Goal: Task Accomplishment & Management: Complete application form

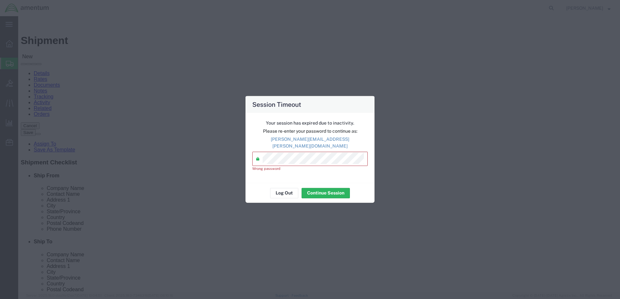
click at [208, 154] on div "Session Timeout Your session has expired due to inactivity. Please re-enter you…" at bounding box center [310, 149] width 620 height 299
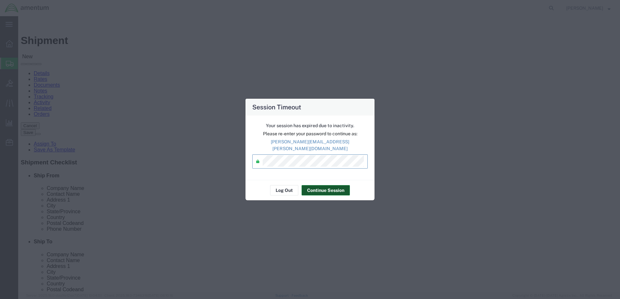
click at [329, 185] on button "Continue Session" at bounding box center [325, 190] width 48 height 10
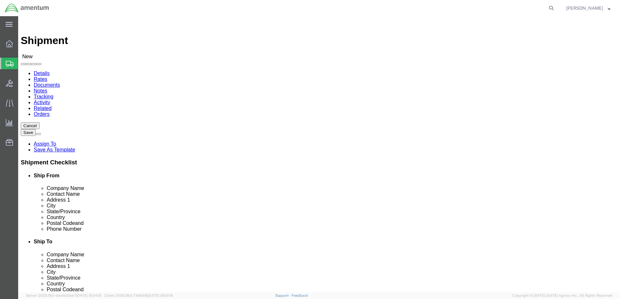
type input "grea"
select select "49921"
type input "gre"
select select
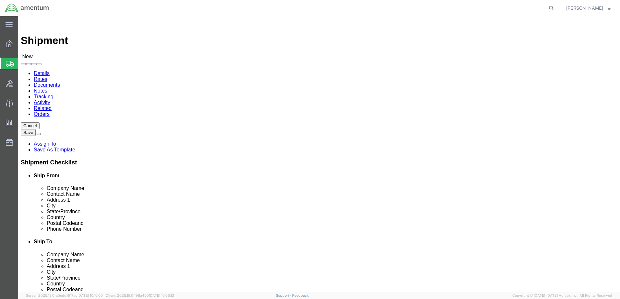
type input "grea"
select select "49921"
select select "MI"
type input "B52"
drag, startPoint x: 348, startPoint y: 125, endPoint x: 343, endPoint y: 121, distance: 7.1
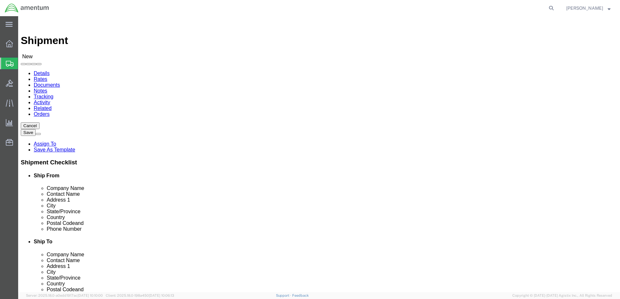
click input "text"
type input "B52 W45H08"
type input "XU"
click p "- W45H08/B52 - (ATTN: XU WOMU USA [GEOGRAPHIC_DATA]) [STREET_ADDRESS][DATE]"
select select "[GEOGRAPHIC_DATA]"
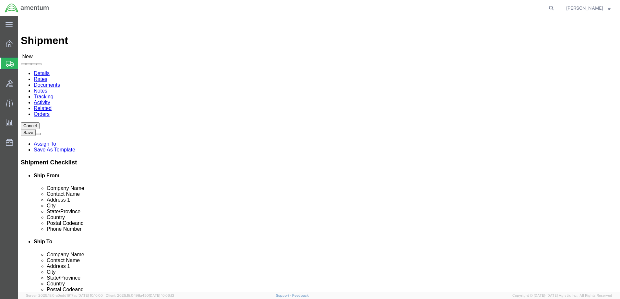
type input "ATTN: [PERSON_NAME] USA [DATE]"
drag, startPoint x: 395, startPoint y: 234, endPoint x: 328, endPoint y: 231, distance: 67.8
click div
type input "[EMAIL_ADDRESS][DOMAIN_NAME]"
type input "a"
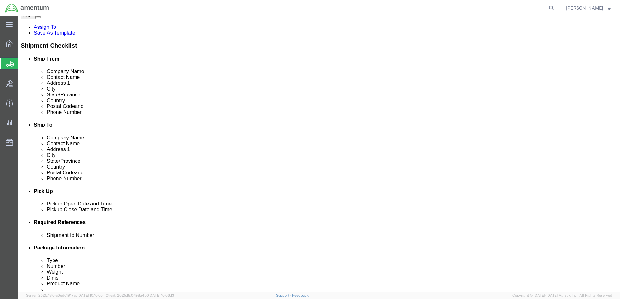
scroll to position [162, 0]
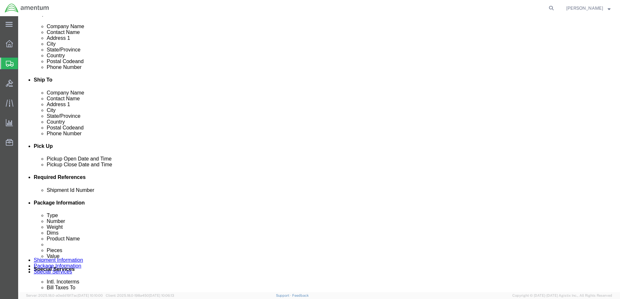
click div "Add reference"
click button "Add reference"
click input "text"
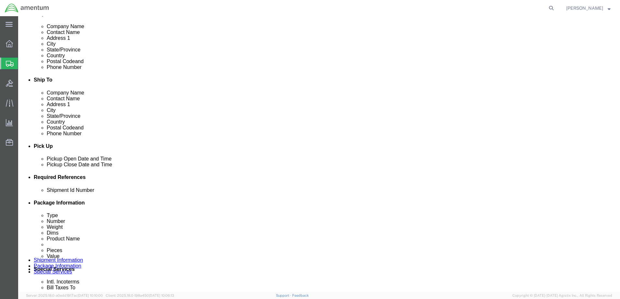
click input "52450604 DAMPER ASSY"
drag, startPoint x: 110, startPoint y: 235, endPoint x: 105, endPoint y: 239, distance: 6.0
click input "52450604 DAMPER ASSY"
type input "52450604 DAMPER ASSY"
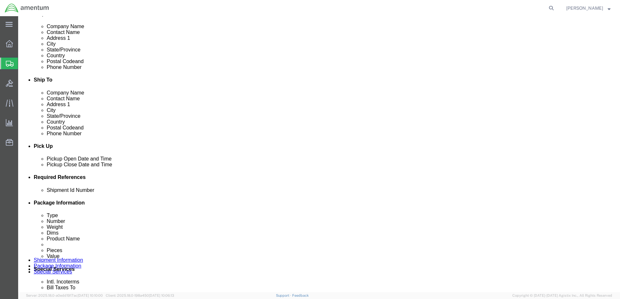
click select "Select Account Type Activity ID Airline Appointment Number ASN Batch Request # …"
select select "DEPT"
click select "Select Account Type Activity ID Airline Appointment Number ASN Batch Request # …"
click input "text"
type input "CBP"
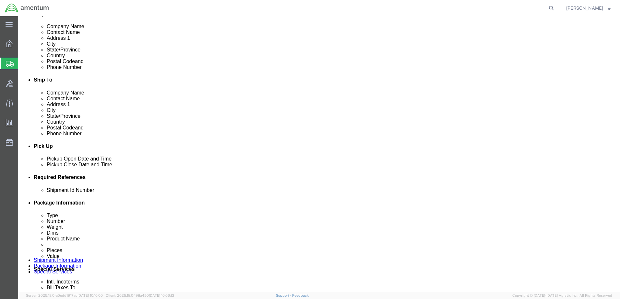
click select "Select Account Type Activity ID Airline Appointment Number ASN Batch Request # …"
select select "CUSTREF"
click select "Select Account Type Activity ID Airline Appointment Number ASN Batch Request # …"
click input "text"
paste input "52450604 DAMPER ASSY"
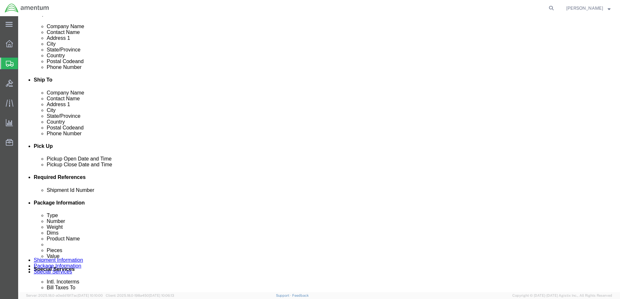
scroll to position [0, 0]
type input "52450604 DAMPER ASSY"
click select "Select Account Type Activity ID Airline Appointment Number ASN Batch Request # …"
select select "PROJNUM"
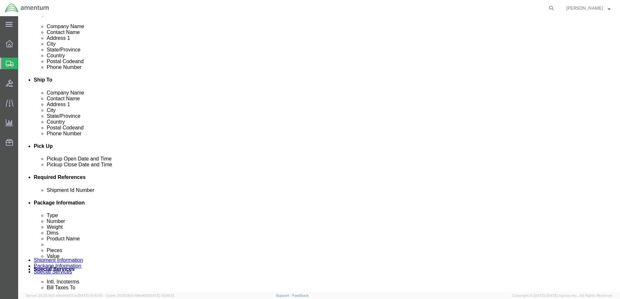
click select "Select Account Type Activity ID Airline Appointment Number ASN Batch Request # …"
click input "text"
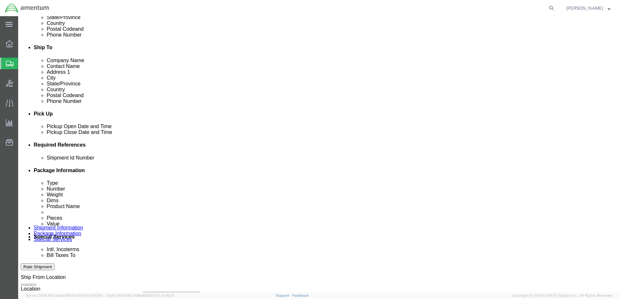
scroll to position [0, 11]
type input "6118.03.03.2219.000.DTM.0000"
click icon
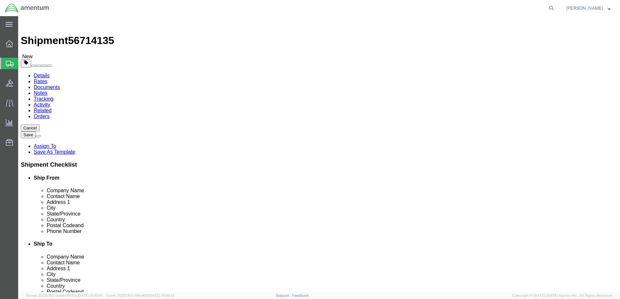
click select "Select BCK Boxes Bale(s) Basket(s) Bolt(s) Bottle(s) Buckets Bulk Bundle(s) Can…"
select select "CASE"
click select "Select BCK Boxes Bale(s) Basket(s) Bolt(s) Bottle(s) Buckets Bulk Bundle(s) Can…"
click input "text"
type input "32"
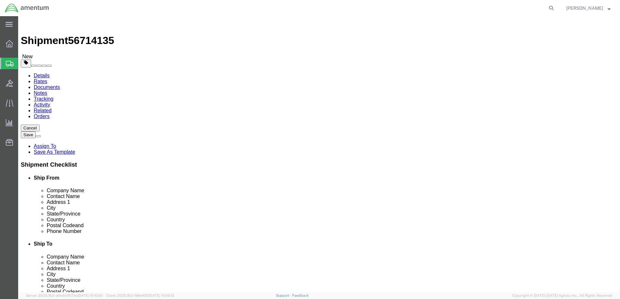
type input "21"
type input "15"
type input "48"
drag, startPoint x: 220, startPoint y: 245, endPoint x: 206, endPoint y: 237, distance: 15.9
click div "Shipment 56714135 New Details Rates Documents Notes Tracking Activity Related O…"
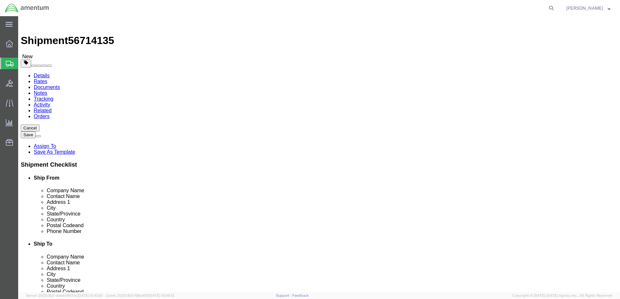
click link "Add Content"
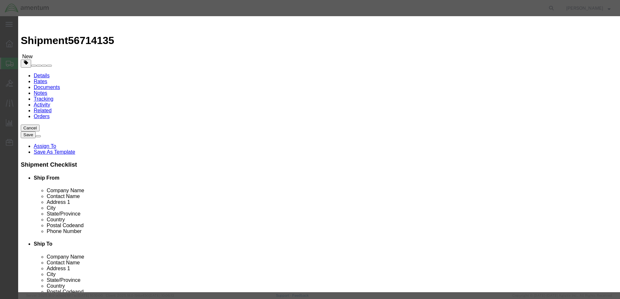
click input "text"
type input "DAMPER ASSY"
type input "1"
click input "text"
type input "2646.00"
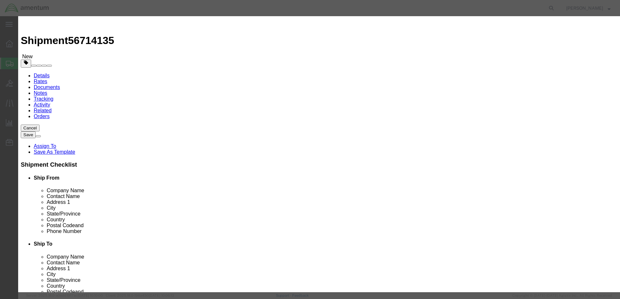
select select "USD"
click button "Save & Close"
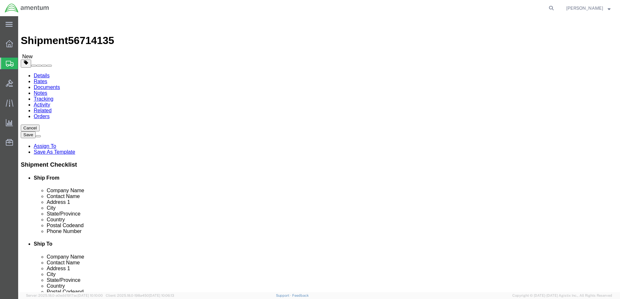
click button "Rate Shipment"
